Goal: Transaction & Acquisition: Purchase product/service

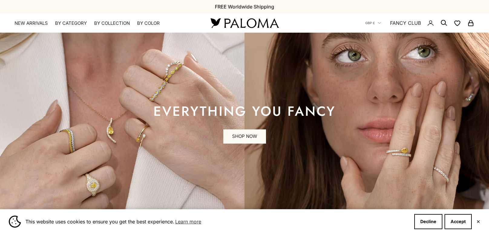
click at [264, 218] on span "This website uses cookies to ensure you get the best experience. Learn more" at bounding box center [217, 221] width 384 height 9
click at [452, 217] on button "Accept" at bounding box center [458, 221] width 27 height 15
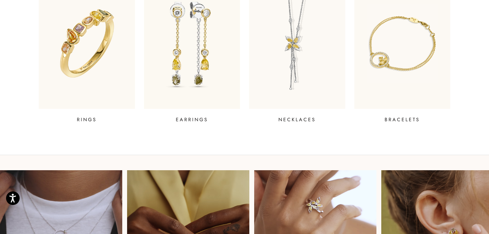
scroll to position [311, 0]
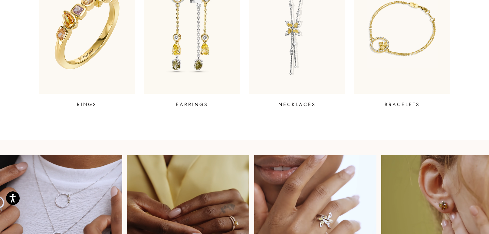
click at [107, 54] on img at bounding box center [86, 28] width 115 height 157
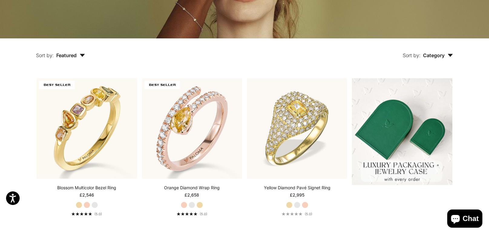
scroll to position [108, 0]
